Goal: Communication & Community: Ask a question

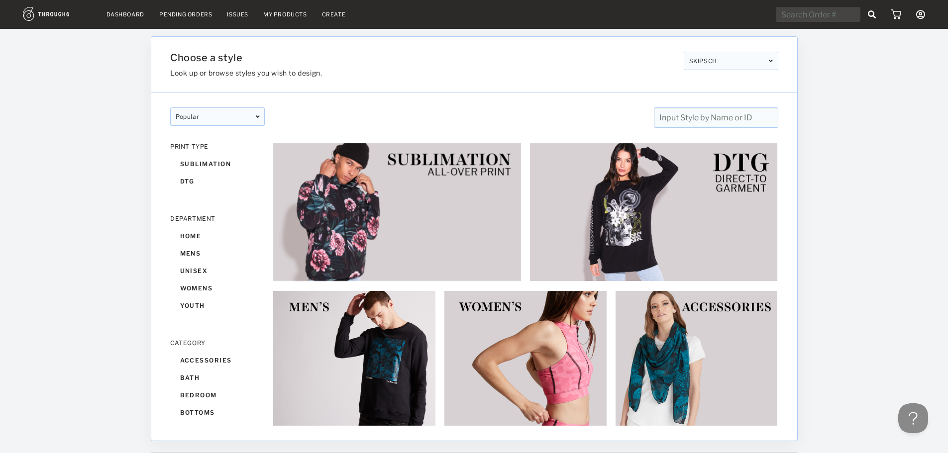
click at [124, 17] on link "Dashboard" at bounding box center [126, 14] width 38 height 7
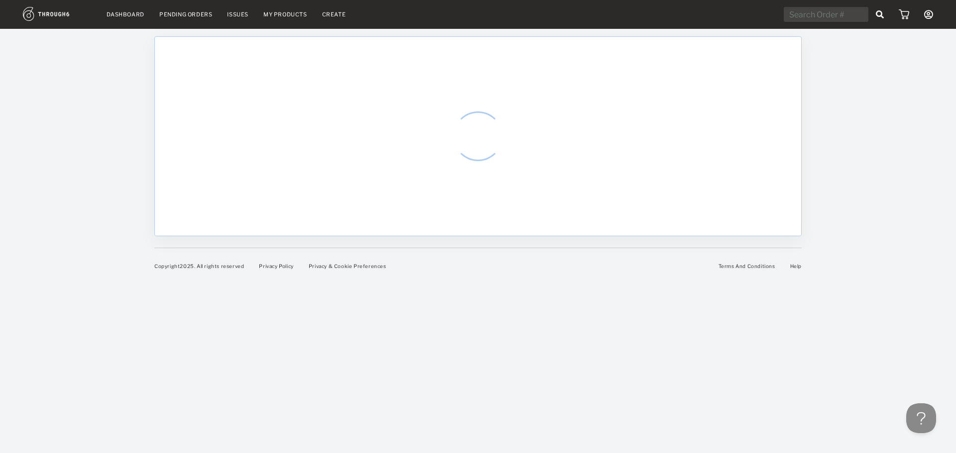
select select "7"
select select "2025"
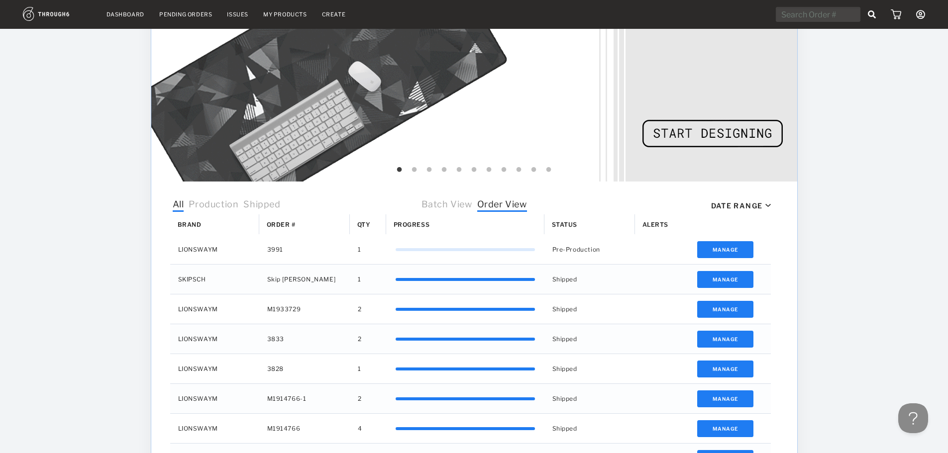
scroll to position [199, 0]
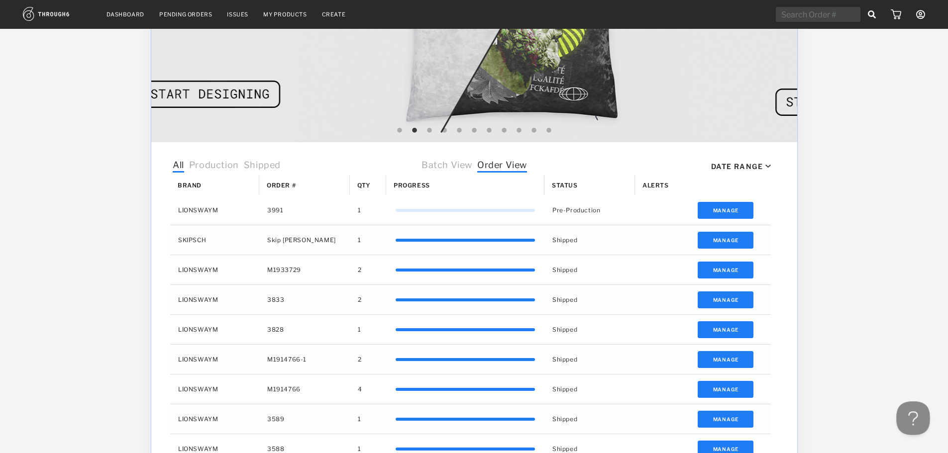
click at [913, 420] on button at bounding box center [911, 417] width 30 height 30
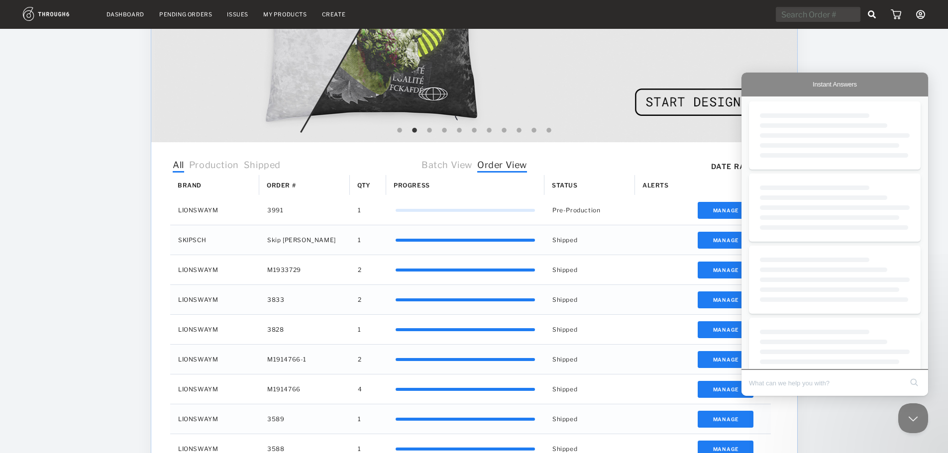
scroll to position [0, 0]
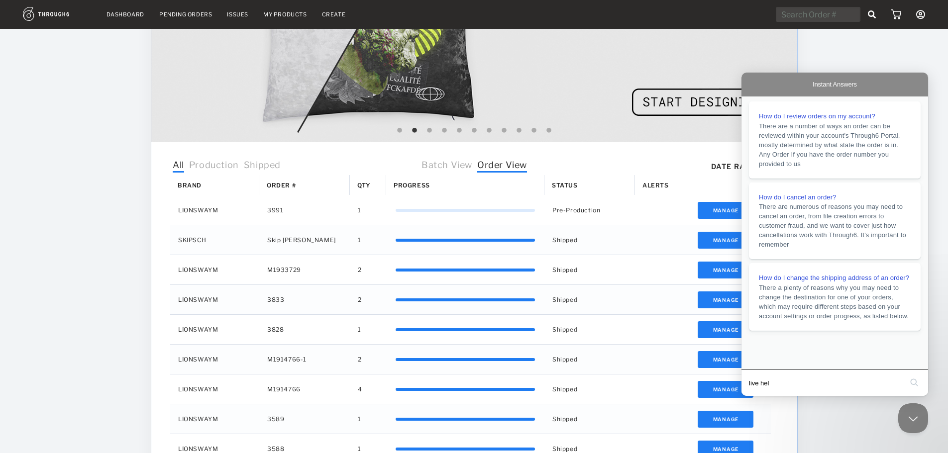
type input "live help"
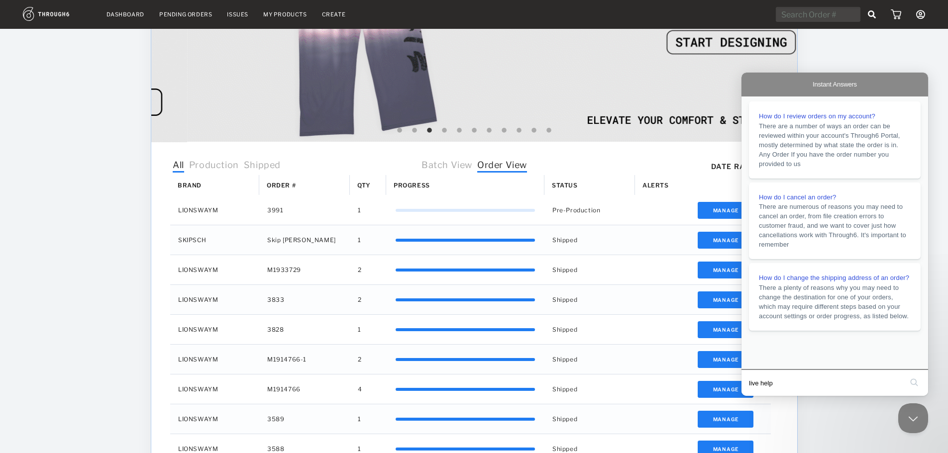
click button "search" at bounding box center [914, 383] width 16 height 16
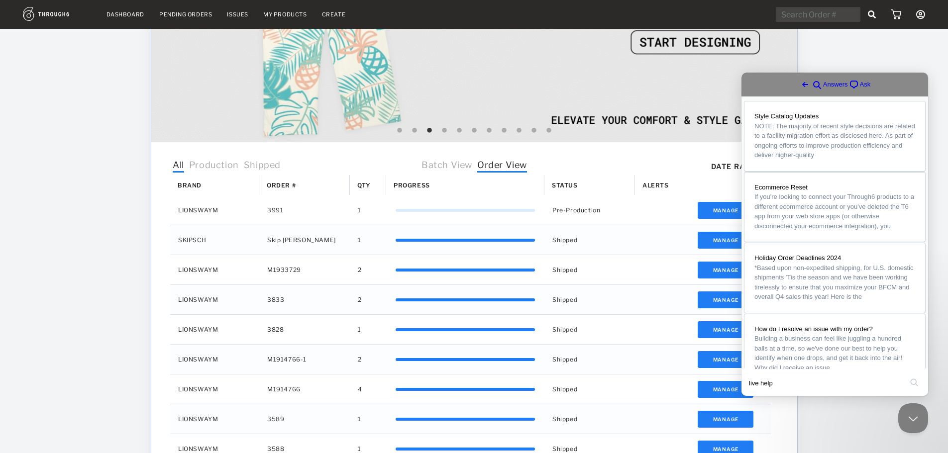
click at [860, 85] on span "Ask" at bounding box center [865, 85] width 11 height 10
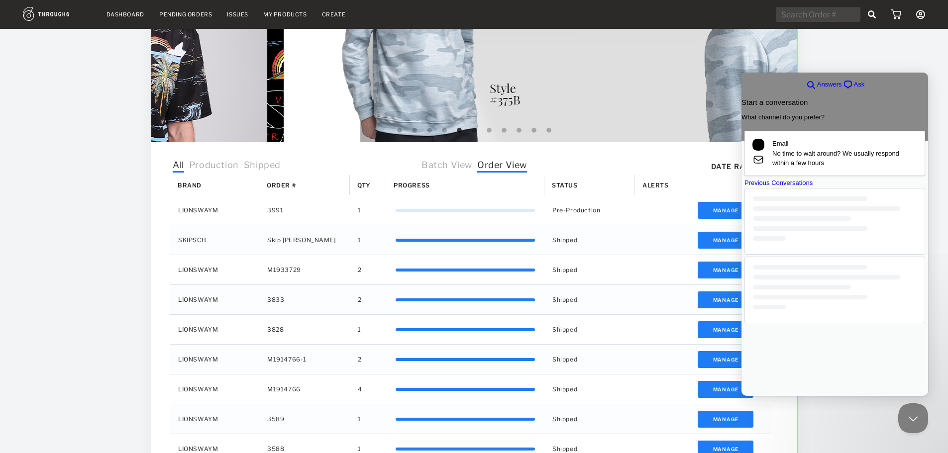
click at [795, 324] on div at bounding box center [835, 290] width 181 height 67
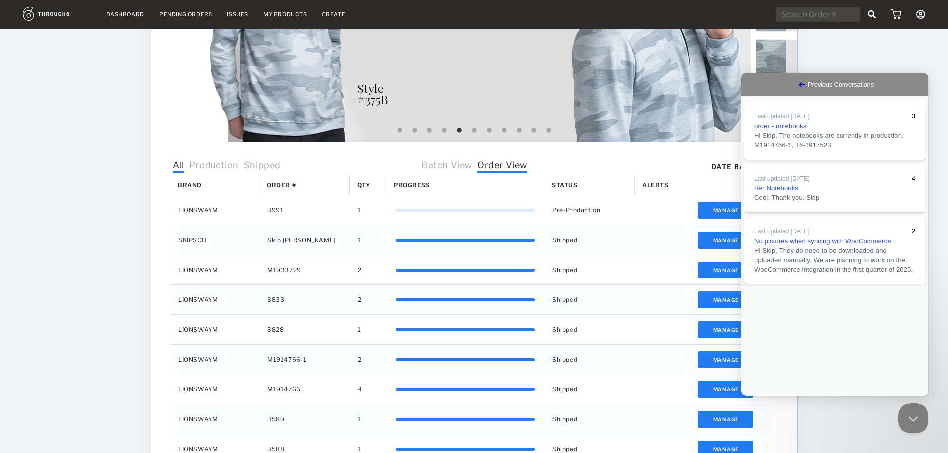
click at [796, 85] on span "Go back" at bounding box center [802, 85] width 12 height 12
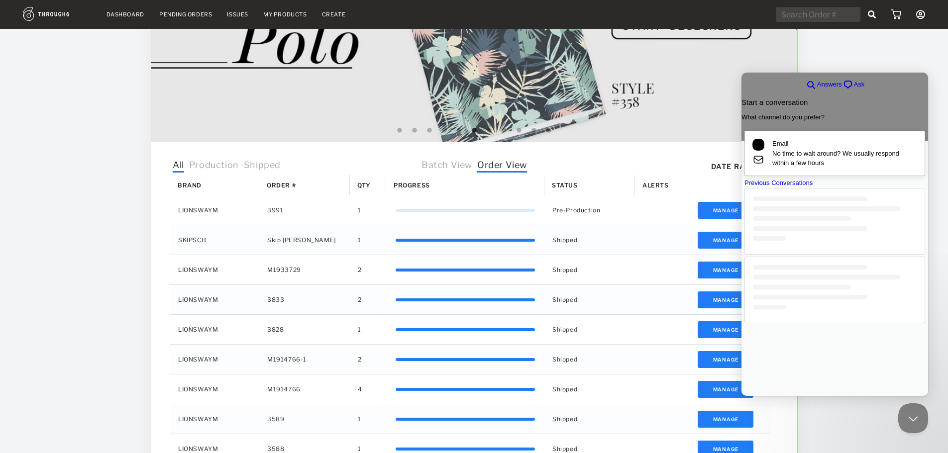
click at [810, 160] on span "No time to wait around? We usually respond within a few hours" at bounding box center [844, 158] width 145 height 19
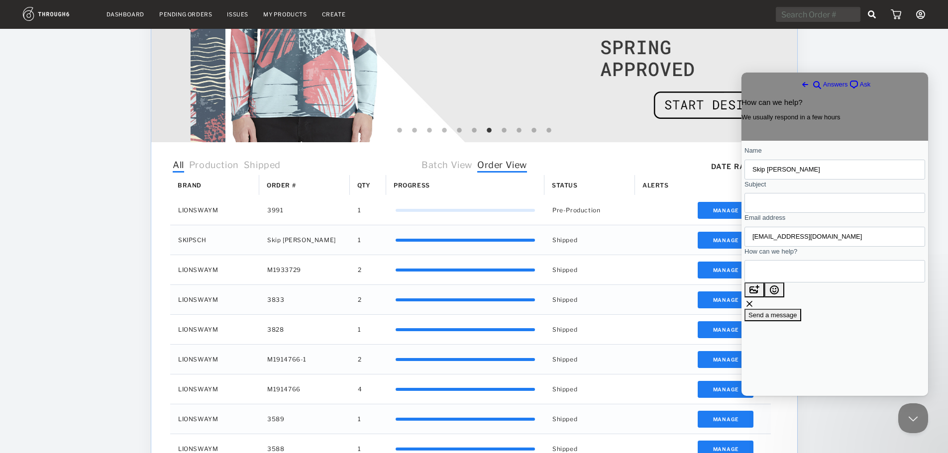
click at [788, 212] on input "Subject" at bounding box center [835, 203] width 165 height 18
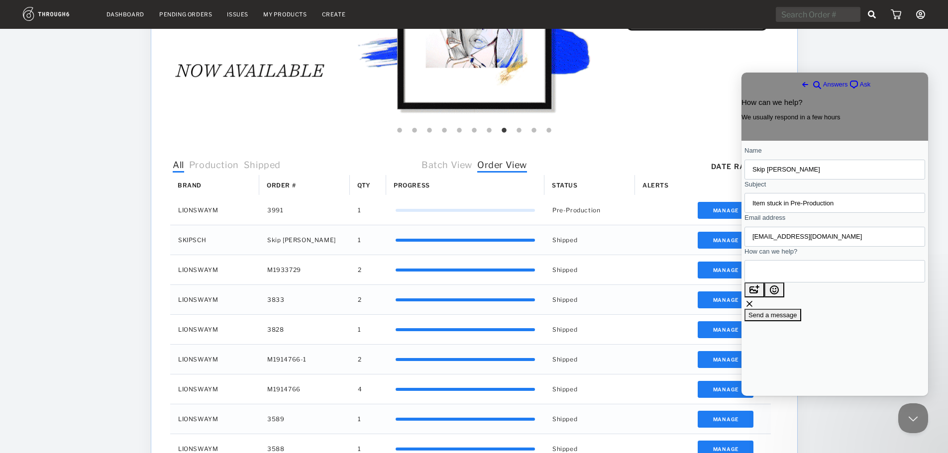
type input "Item stuck in Pre-Production"
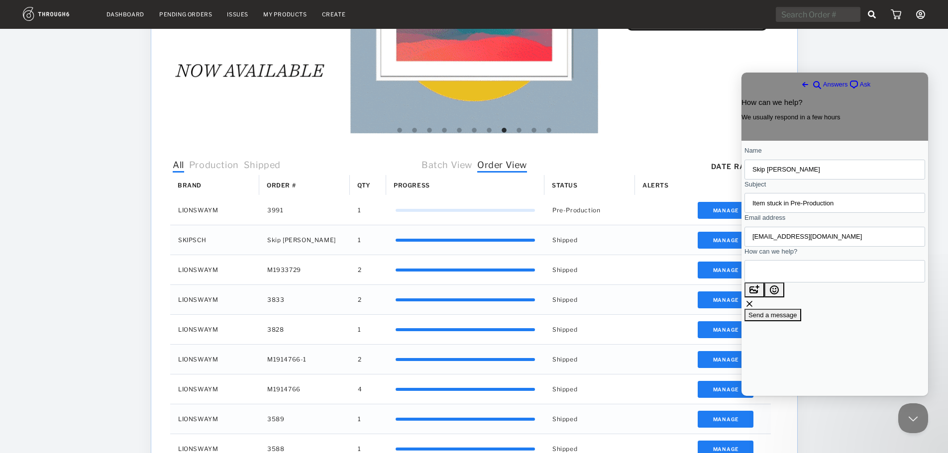
click at [786, 282] on textarea "How can we help?" at bounding box center [798, 271] width 90 height 21
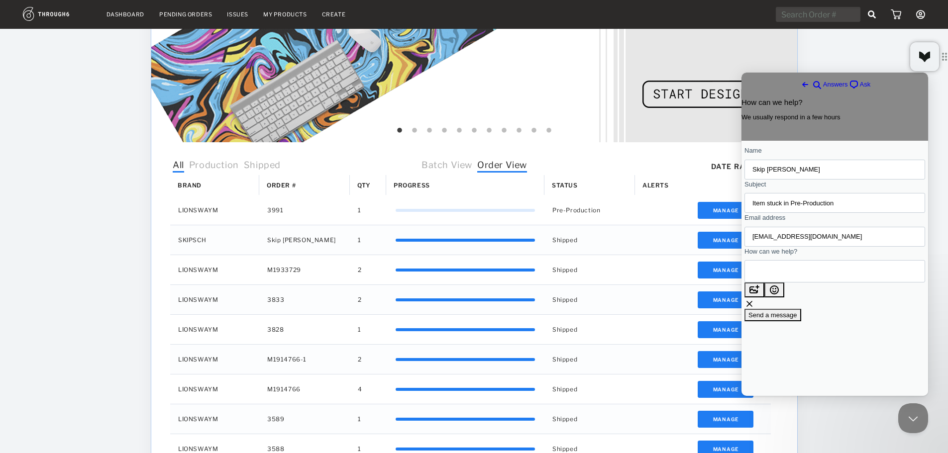
click at [784, 279] on textarea "How can we help?" at bounding box center [798, 271] width 90 height 21
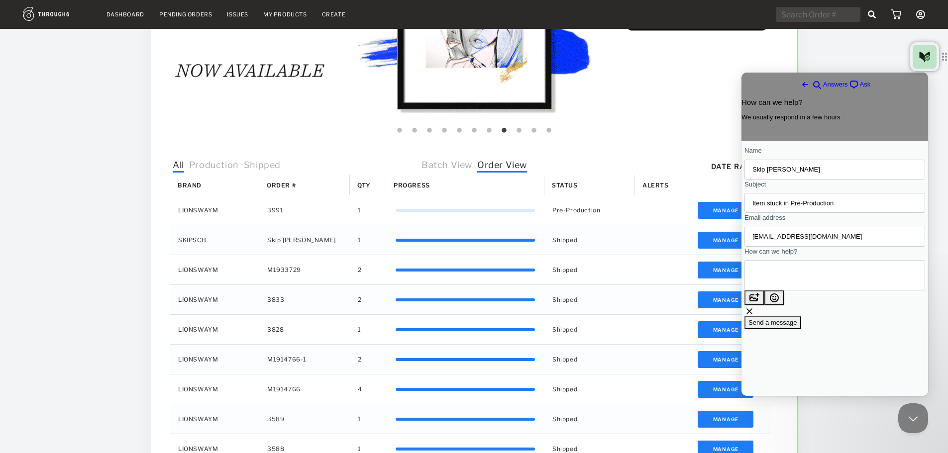
click at [776, 86] on div "Go back search-medium Answers chat-square Ask" at bounding box center [835, 85] width 187 height 24
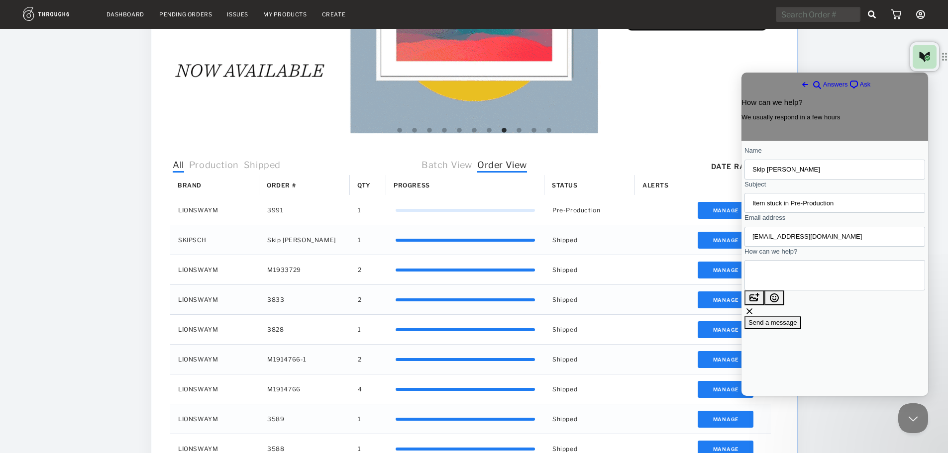
drag, startPoint x: 864, startPoint y: 282, endPoint x: 1416, endPoint y: 353, distance: 556.6
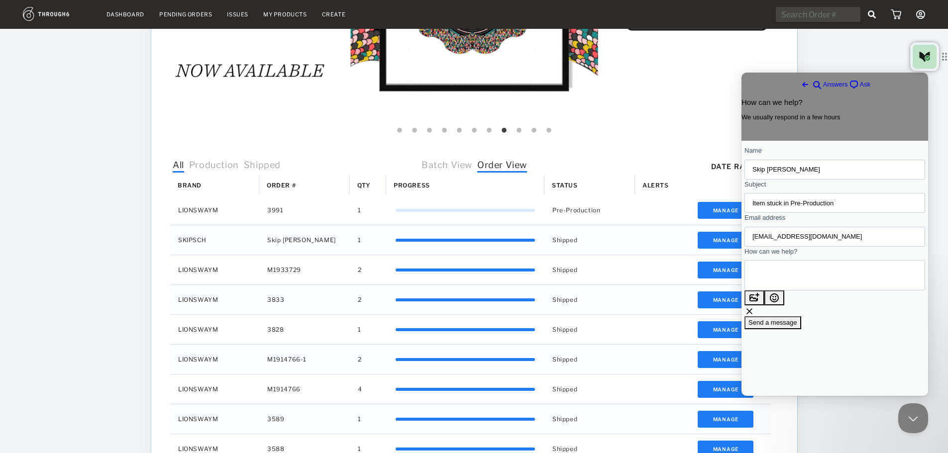
click at [742, 281] on html "Go back search-medium Answers chat-square Ask How can we help? We usually respo…" at bounding box center [835, 235] width 187 height 324
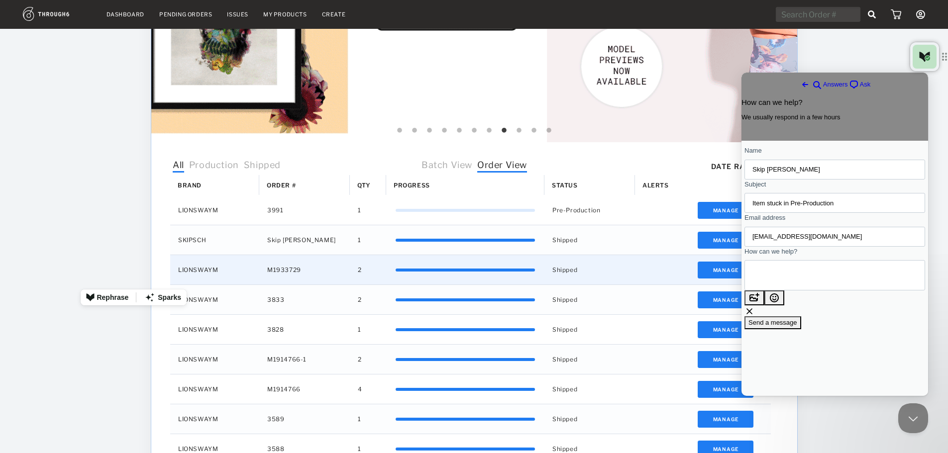
paste textarea "Had someone place an order on [DATE], when I look at my dashboard, is still say…"
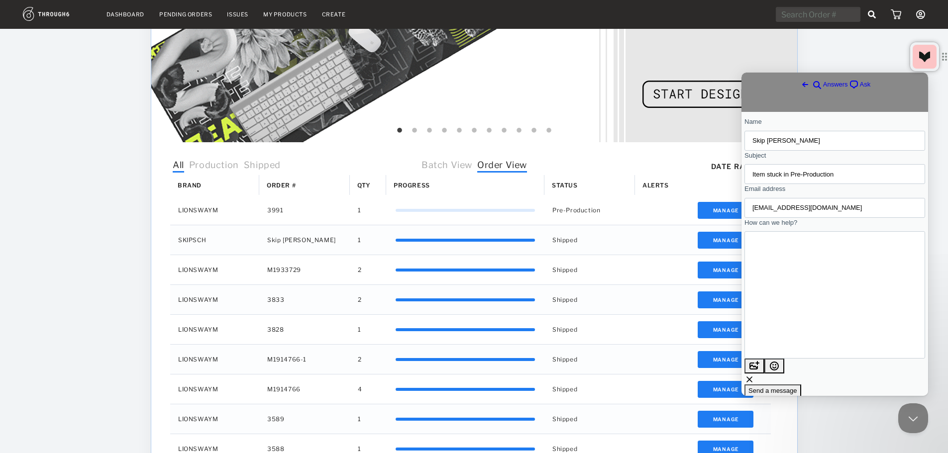
scroll to position [18, 0]
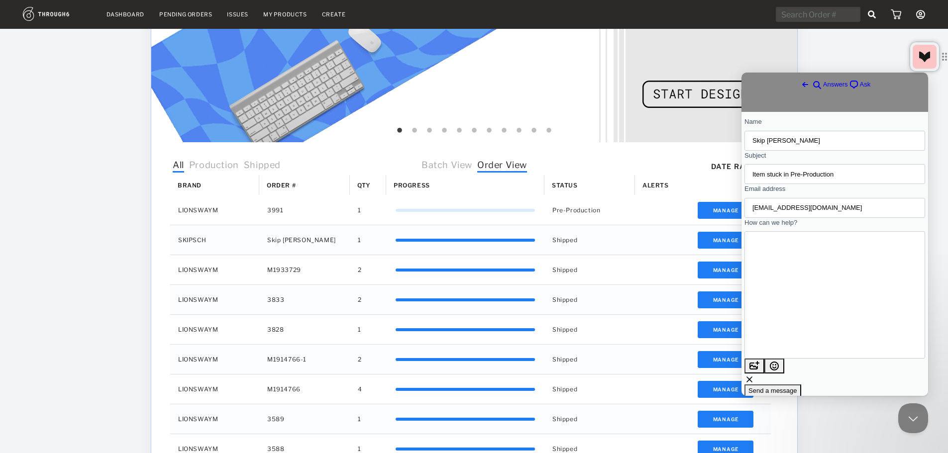
type textarea "Had someone place an order on [DATE], when I look at my dashboard, is still say…"
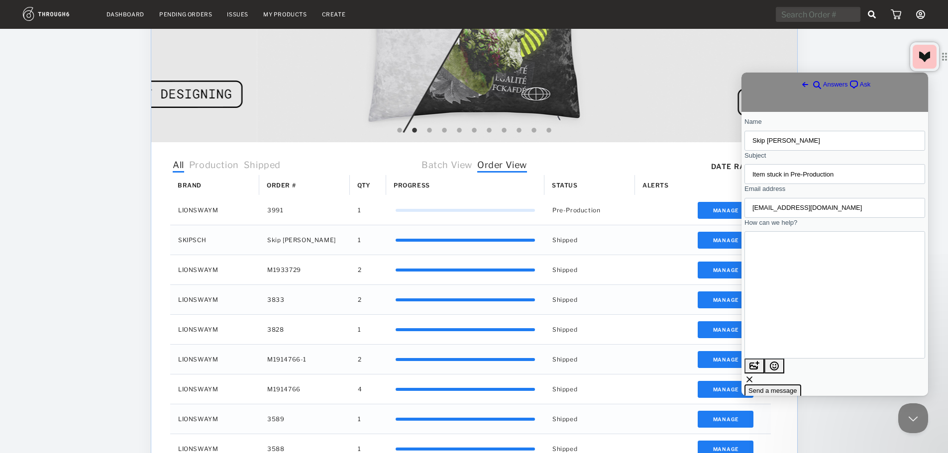
click at [797, 387] on span "Send a message" at bounding box center [773, 390] width 49 height 7
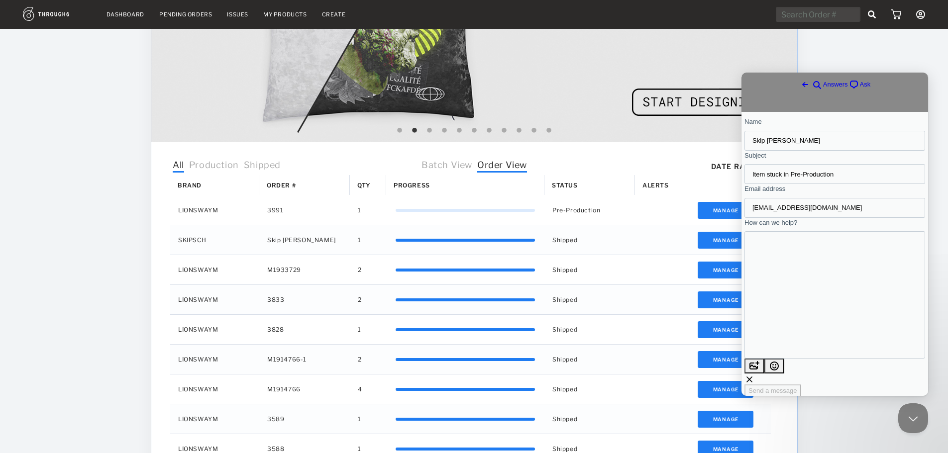
scroll to position [0, 0]
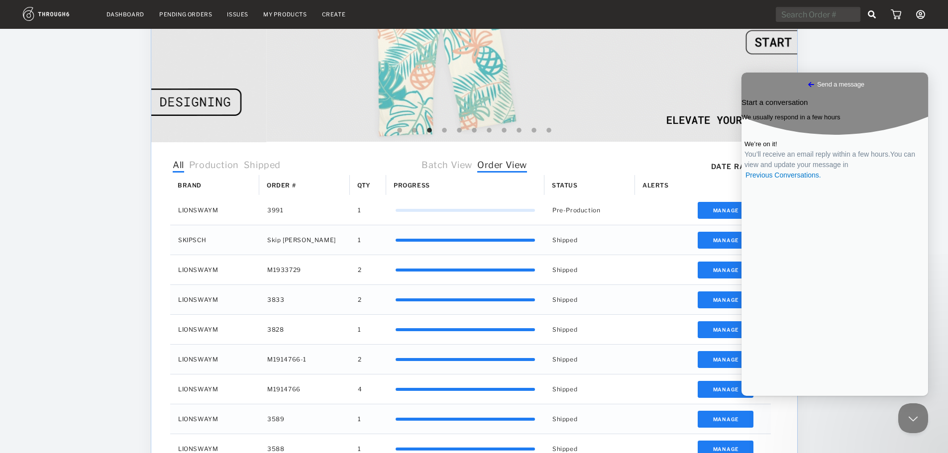
click at [805, 83] on span "Go back" at bounding box center [811, 85] width 12 height 12
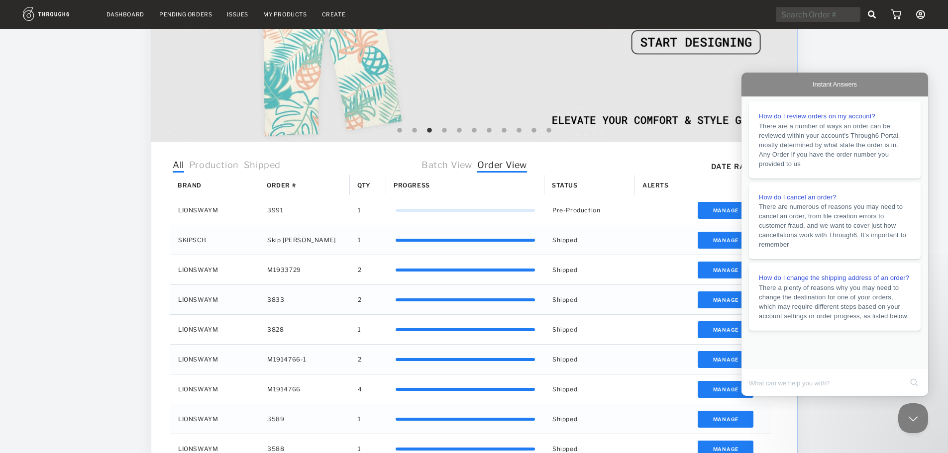
click at [852, 68] on div "Dashboard Pending Orders Issues My Products Create My Account Brands Create New…" at bounding box center [474, 196] width 948 height 790
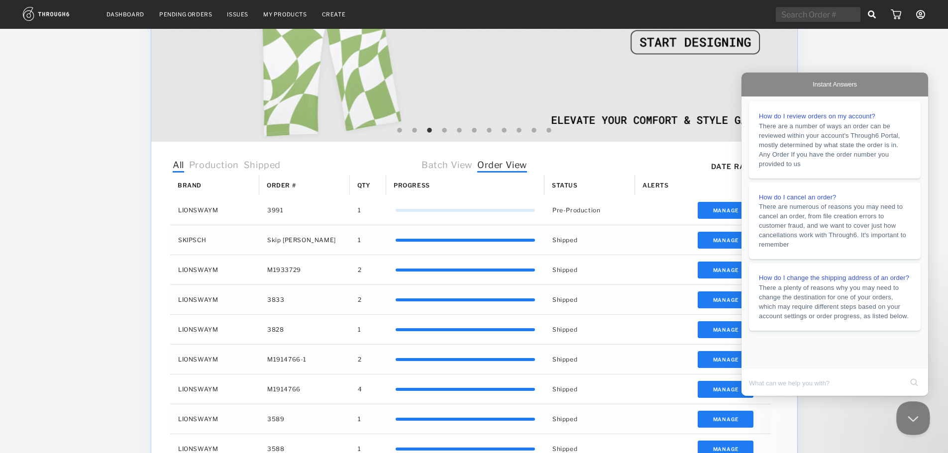
click at [914, 415] on button "Close Beacon popover" at bounding box center [911, 417] width 30 height 30
